Goal: Task Accomplishment & Management: Manage account settings

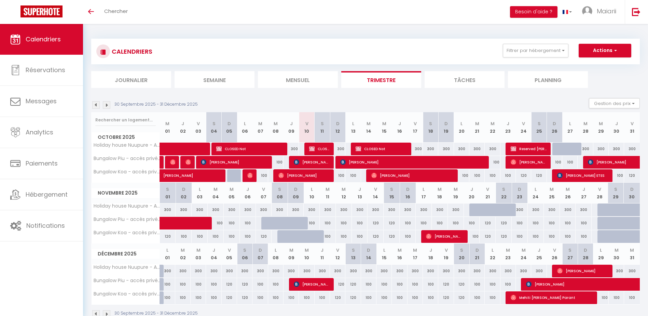
scroll to position [24, 0]
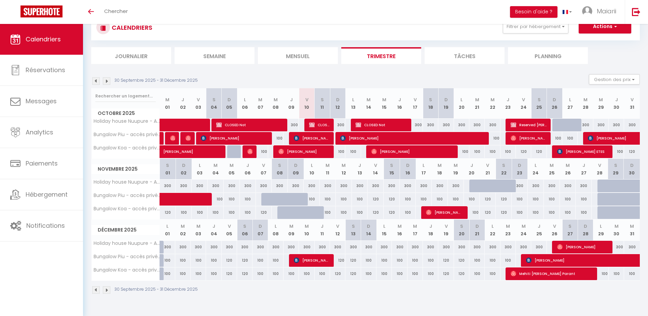
click at [280, 214] on div at bounding box center [285, 212] width 16 height 13
type input "120"
type input "Sam 08 Novembre 2025"
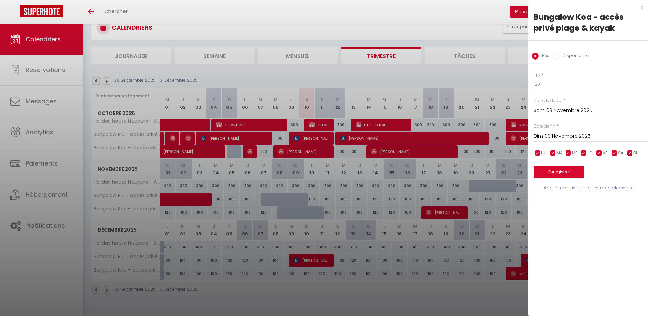
click at [541, 133] on input "Dim 09 Novembre 2025" at bounding box center [590, 136] width 114 height 9
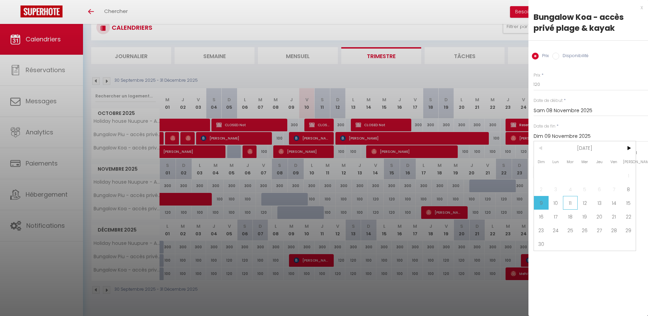
click at [572, 201] on span "11" at bounding box center [570, 203] width 15 height 14
type input "[DATE]"
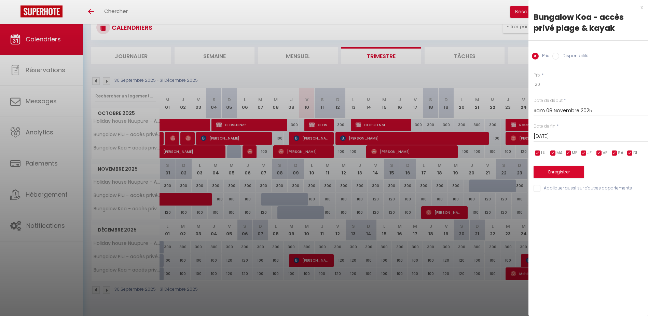
click at [555, 55] on input "Disponibilité" at bounding box center [555, 56] width 7 height 7
radio input "true"
radio input "false"
click at [555, 172] on button "Enregistrer" at bounding box center [558, 172] width 51 height 12
type input "Ven 07 Novembre 2025"
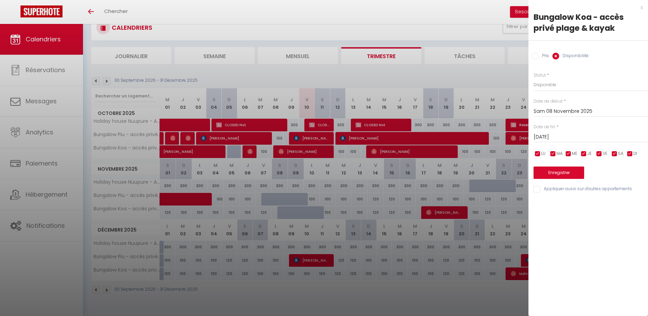
type input "Lun 10 Novembre 2025"
